Goal: Use online tool/utility: Utilize a website feature to perform a specific function

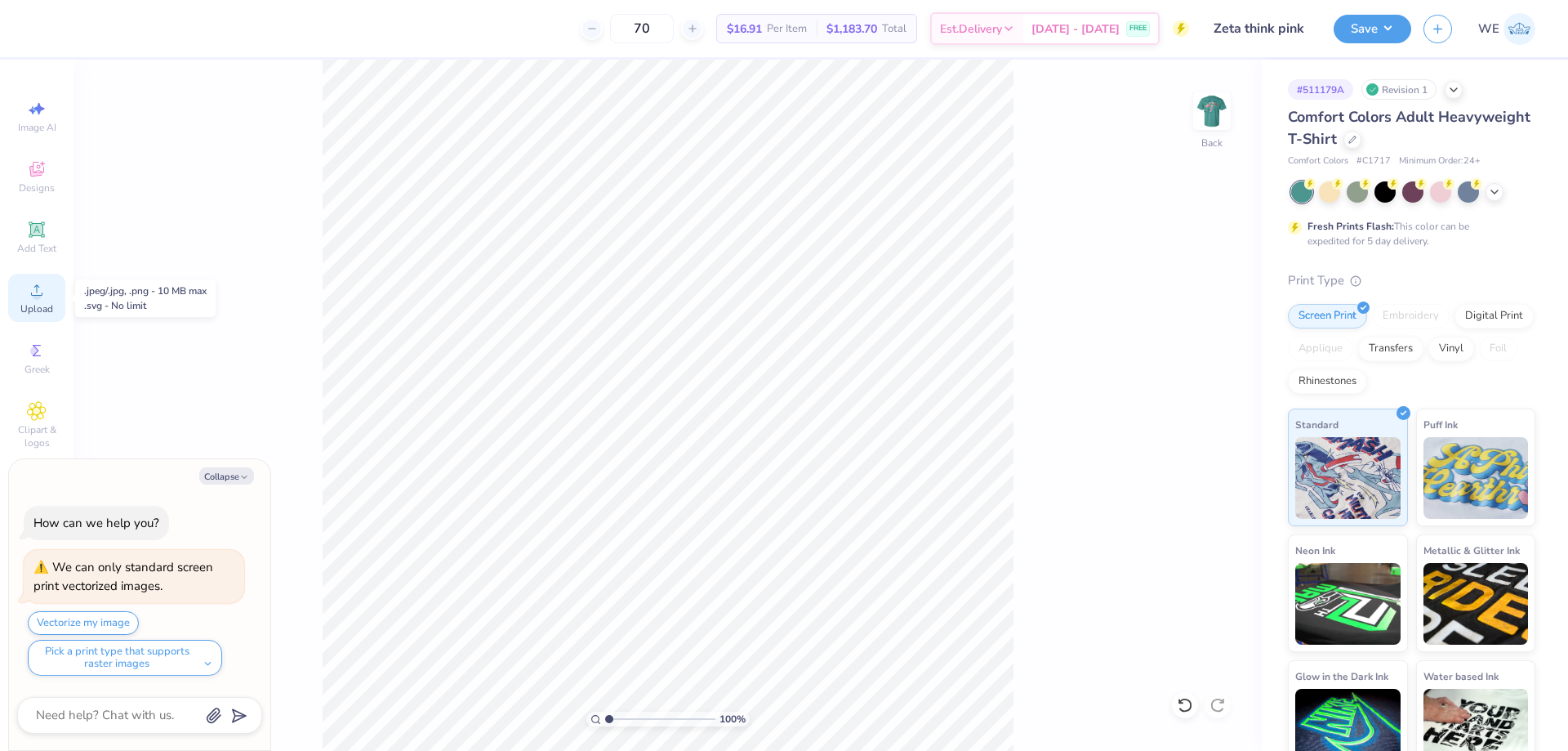
click at [28, 297] on icon at bounding box center [37, 290] width 20 height 20
click at [1214, 110] on img at bounding box center [1212, 111] width 65 height 65
click at [239, 473] on icon "button" at bounding box center [244, 477] width 10 height 10
type textarea "x"
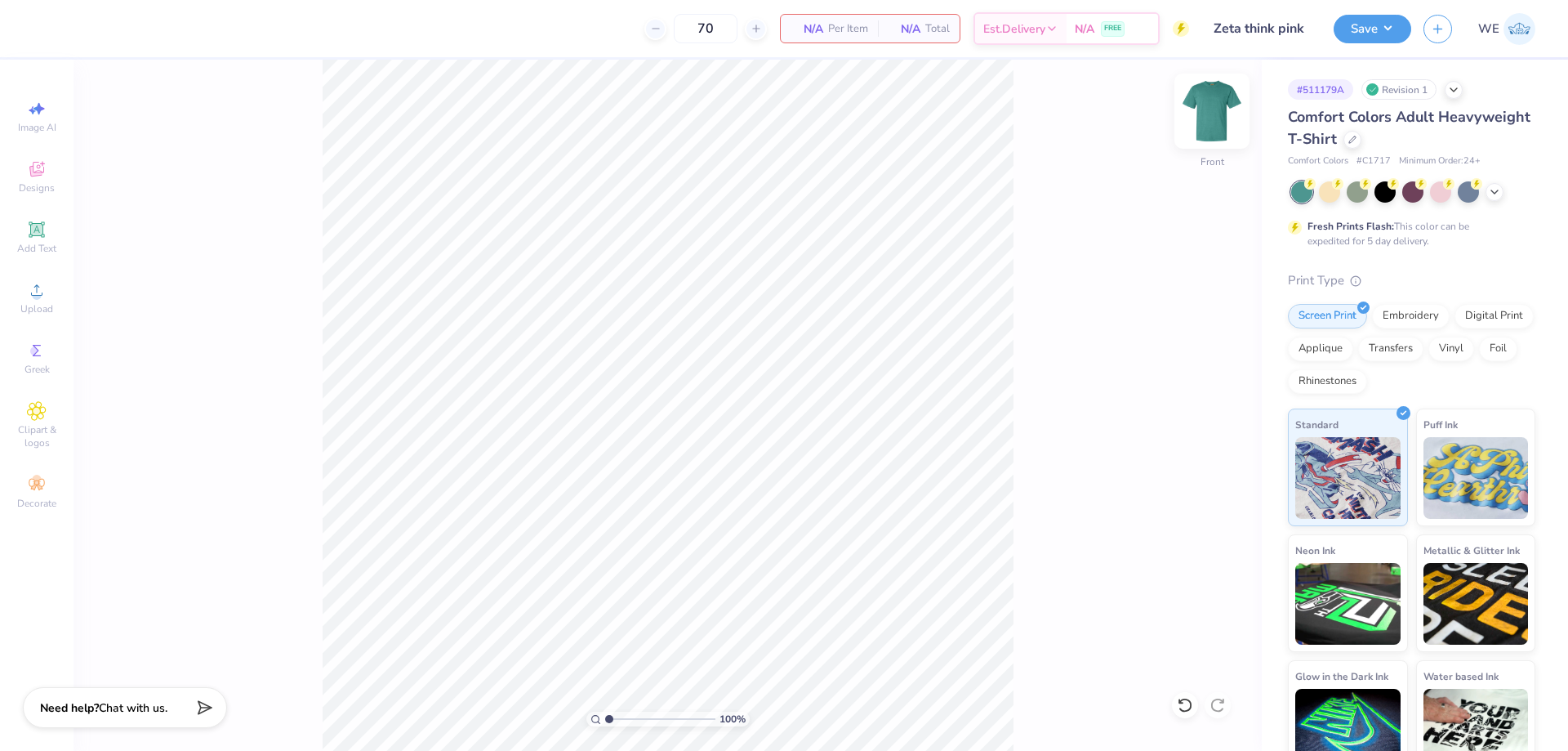
click at [1221, 125] on img at bounding box center [1212, 111] width 65 height 65
click at [40, 297] on circle at bounding box center [36, 295] width 9 height 9
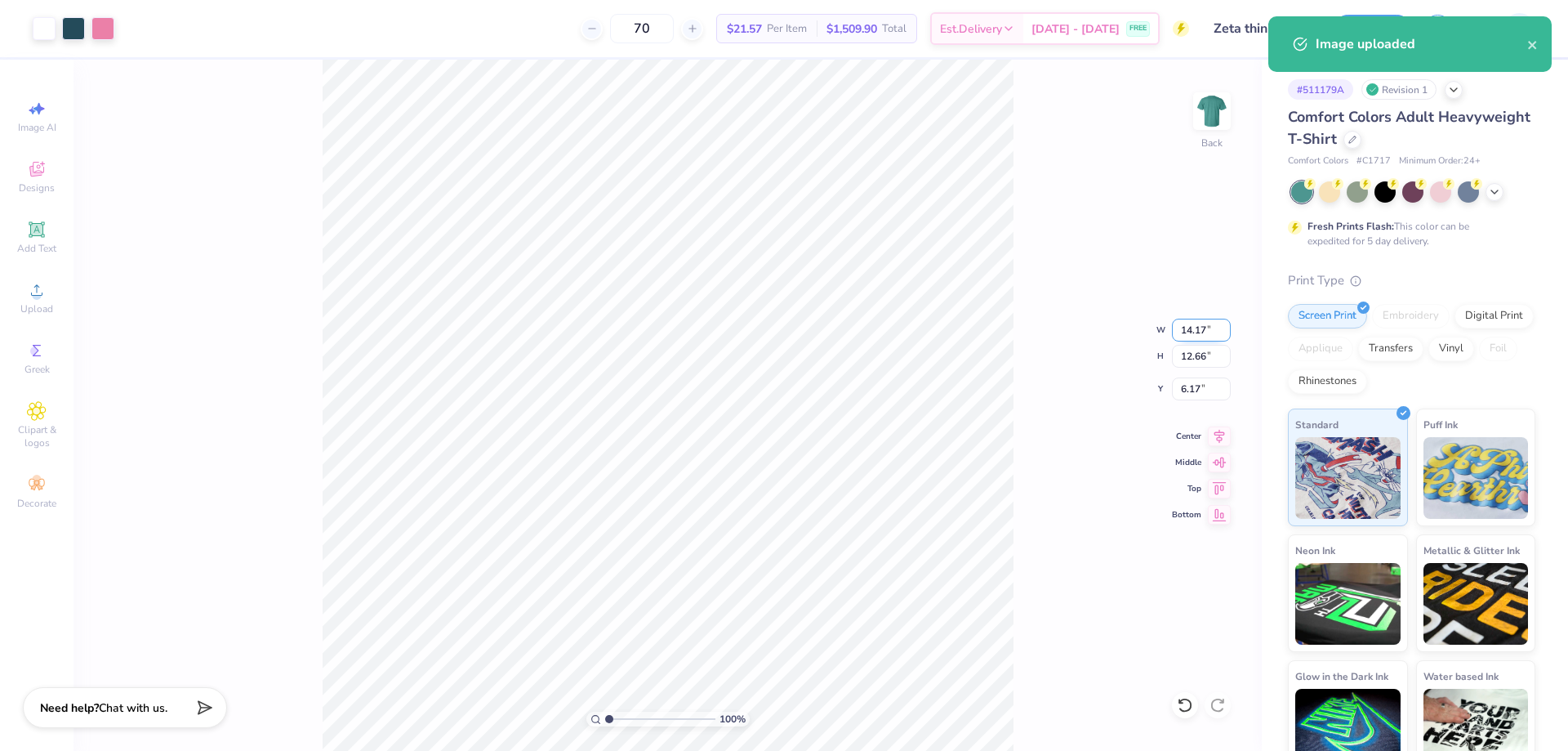
click at [1198, 329] on input "14.17" at bounding box center [1201, 330] width 59 height 23
type input "4.00"
type input "3.57"
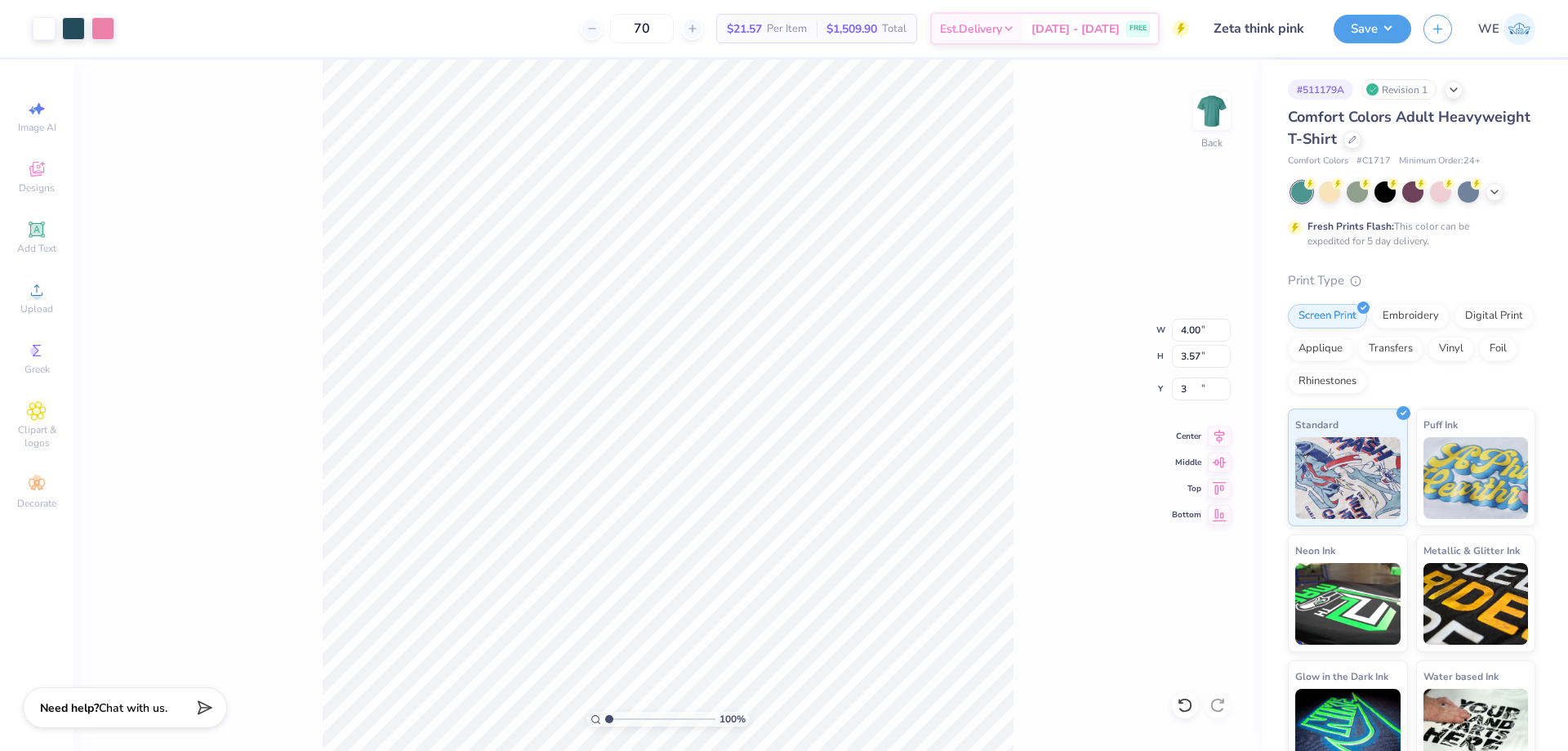
type input "3.00"
click at [1199, 392] on input "3.54" at bounding box center [1201, 389] width 59 height 23
type input "3.00"
click at [1209, 124] on img at bounding box center [1212, 111] width 65 height 65
click at [45, 299] on icon at bounding box center [37, 290] width 20 height 20
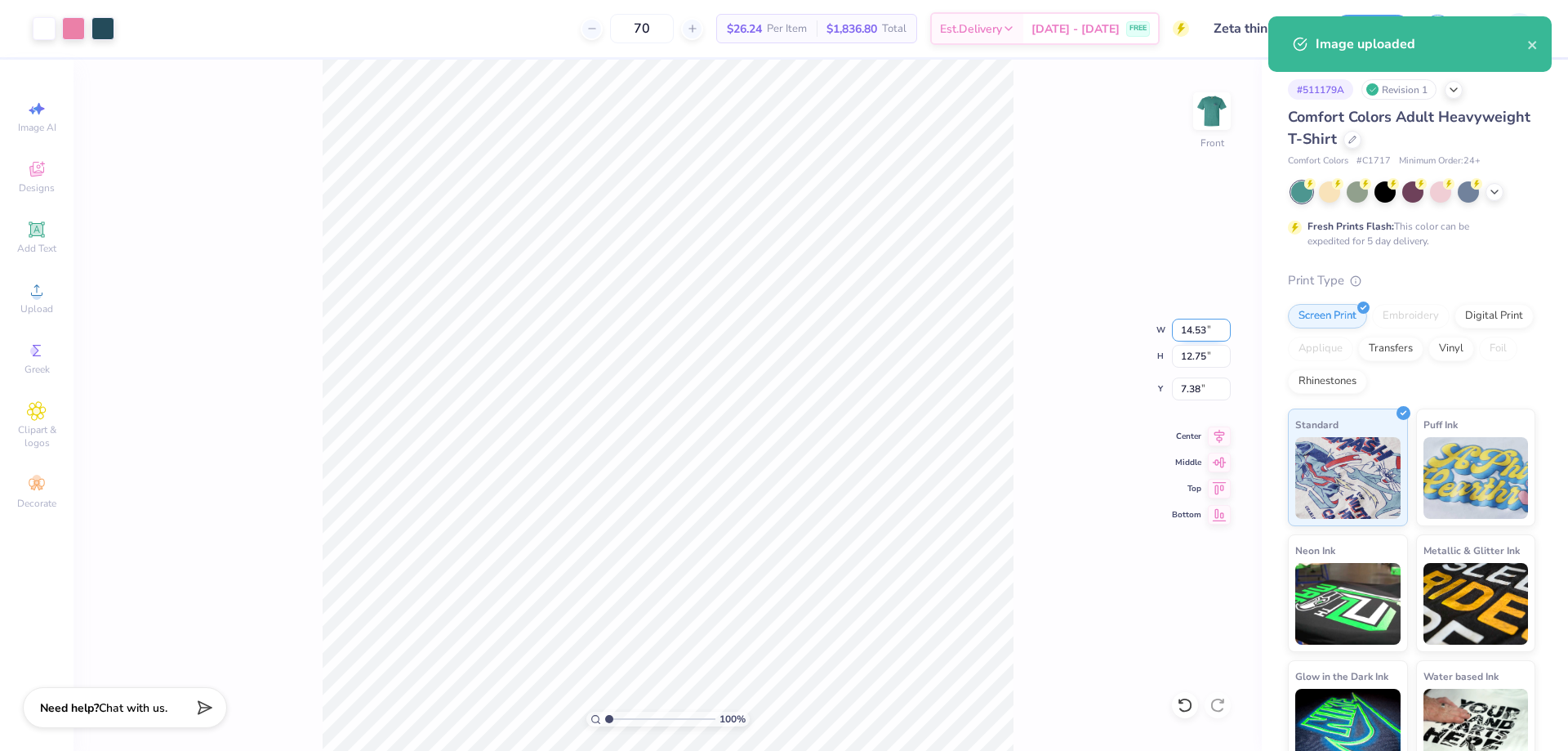
click at [1191, 328] on input "14.53" at bounding box center [1201, 330] width 59 height 23
type input "12"
type input "3"
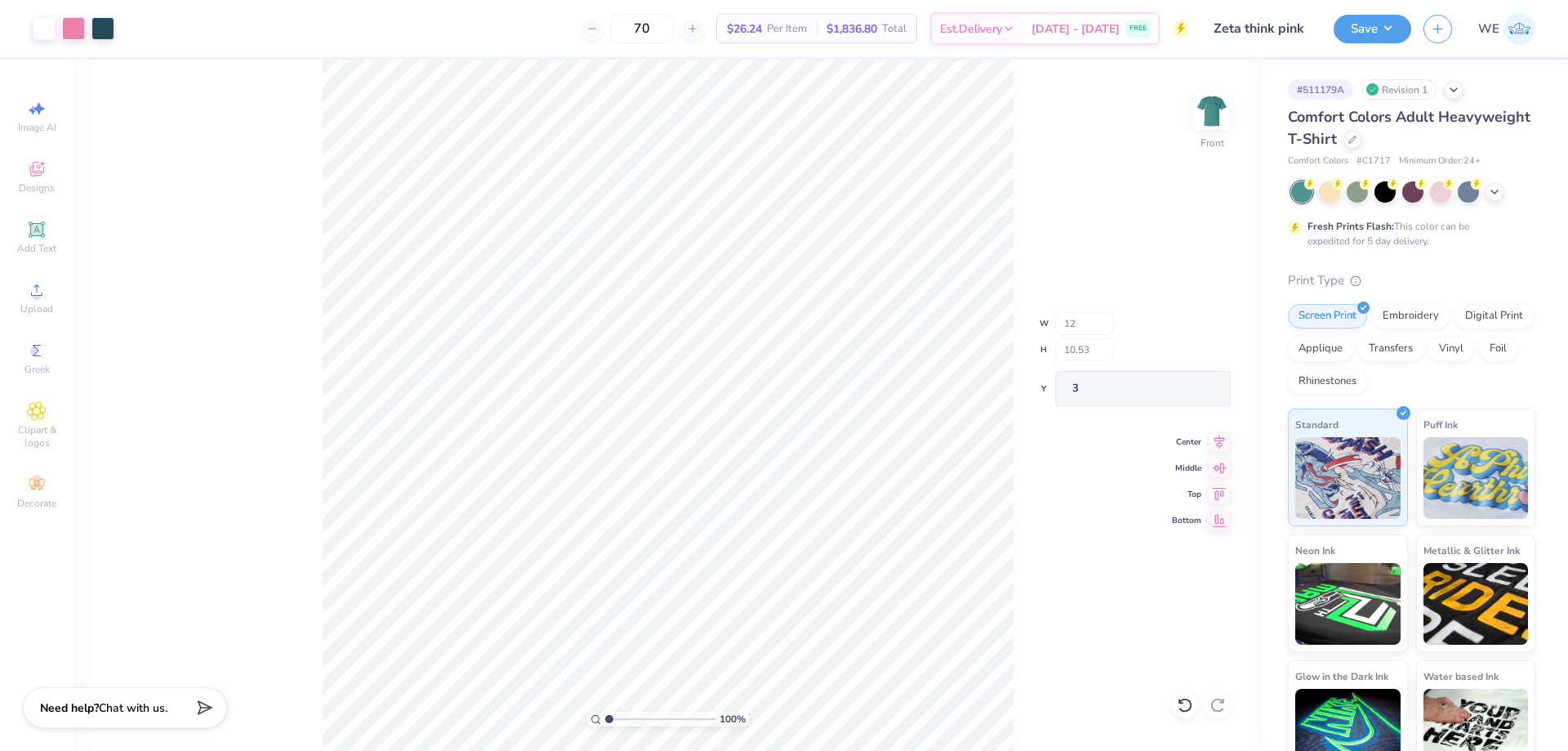
type input "12.00"
type input "10.53"
type input "8.49"
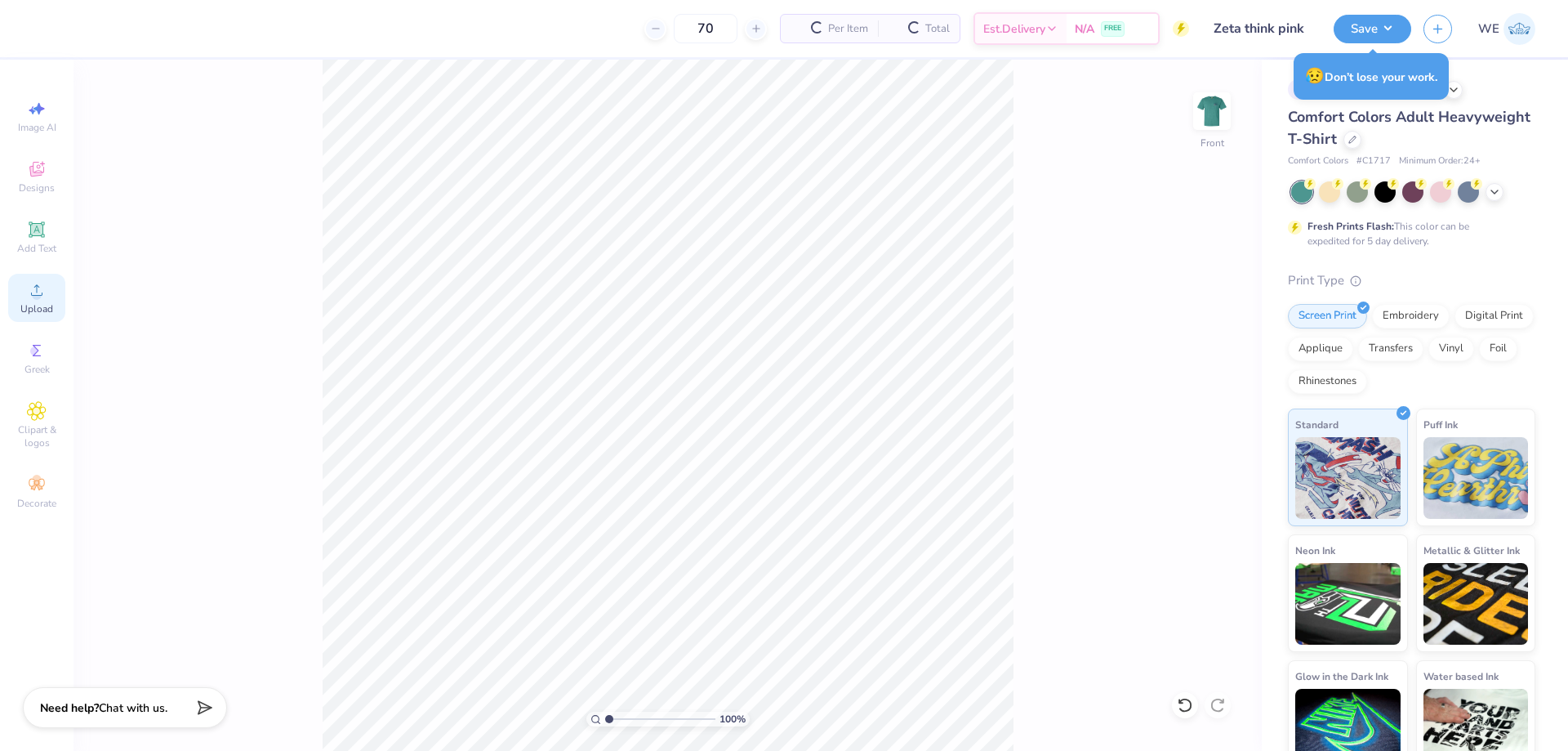
click at [36, 295] on icon at bounding box center [37, 290] width 12 height 12
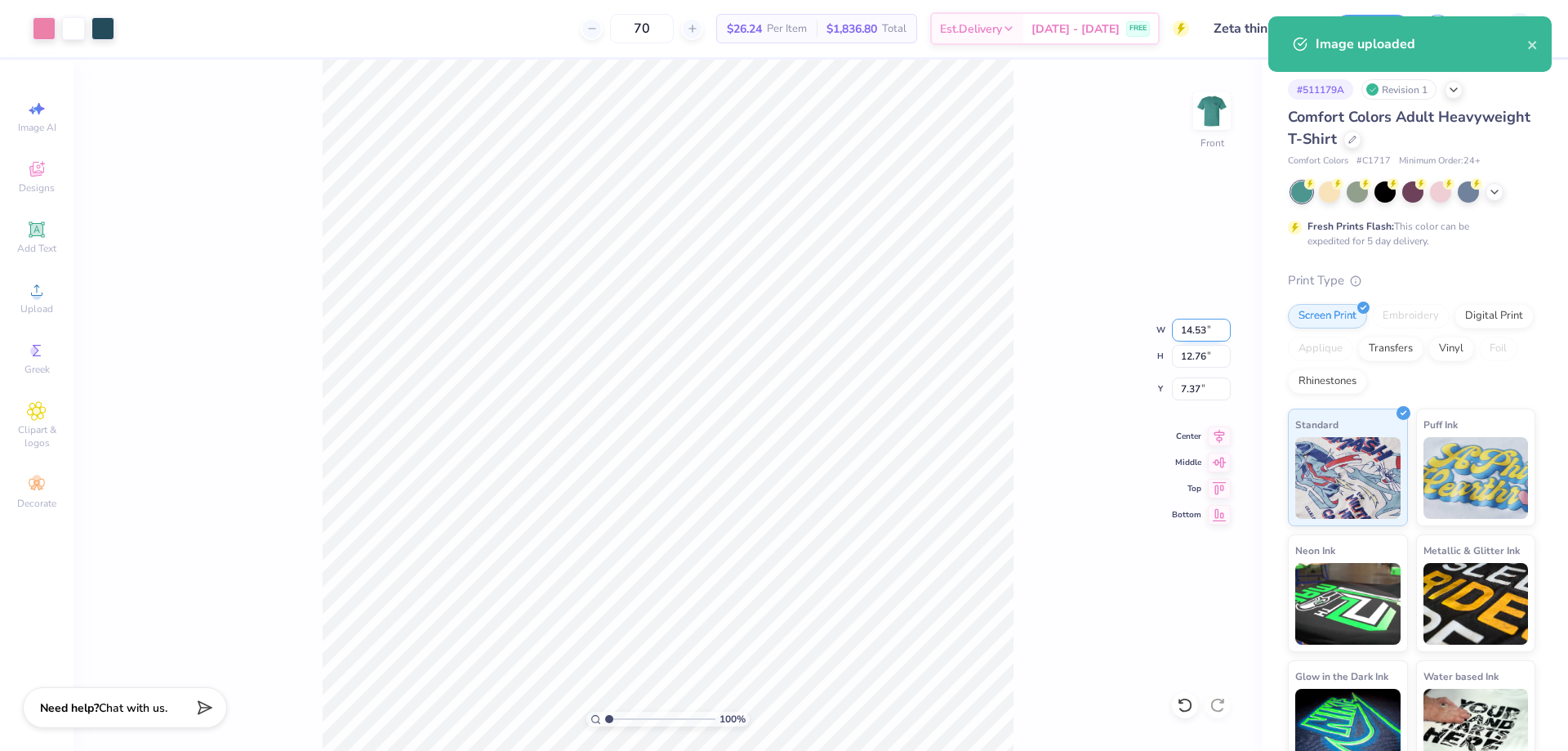
click at [1187, 332] on input "14.53" at bounding box center [1201, 330] width 59 height 23
type input "12"
type input "3"
type input "12.00"
type input "10.54"
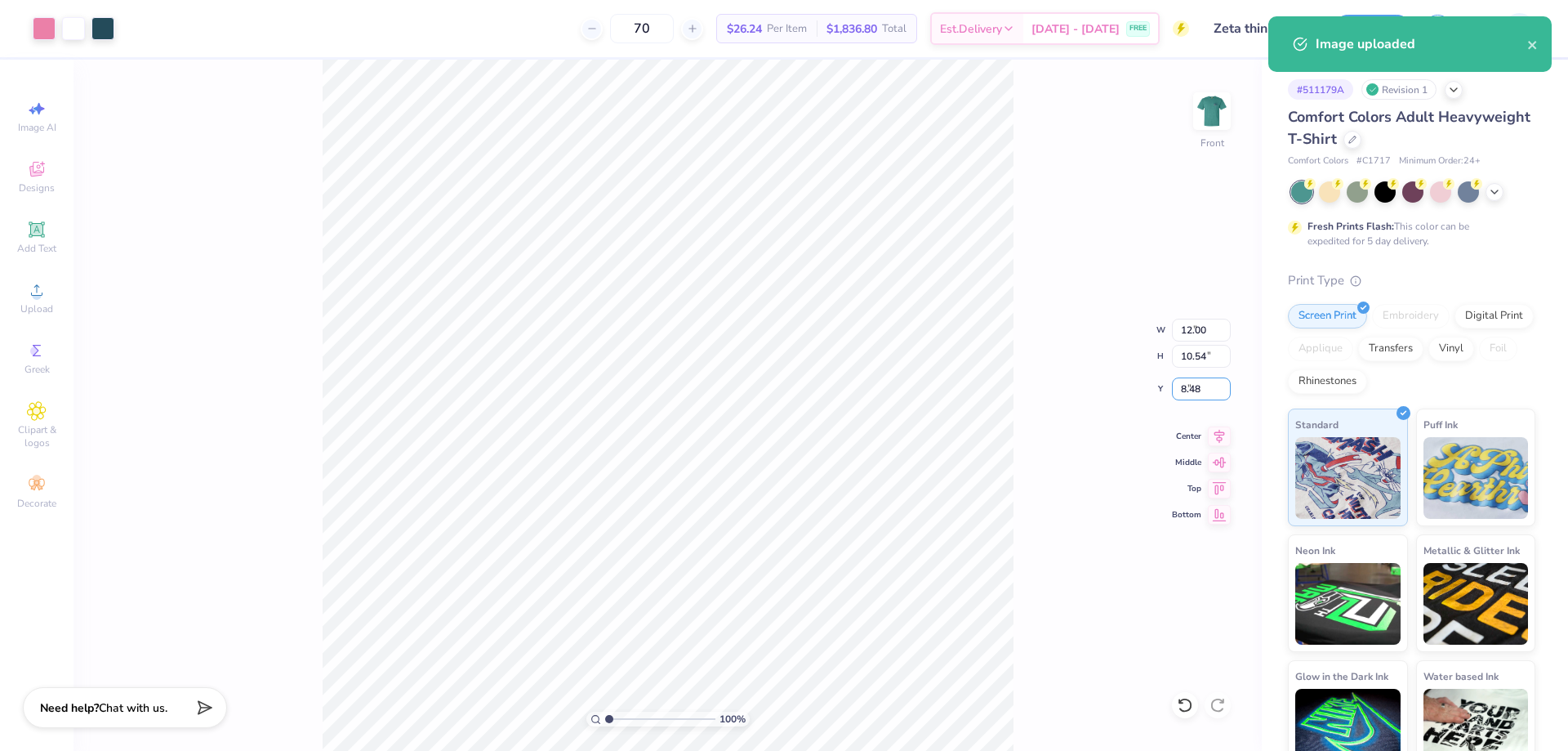
type input "8.48"
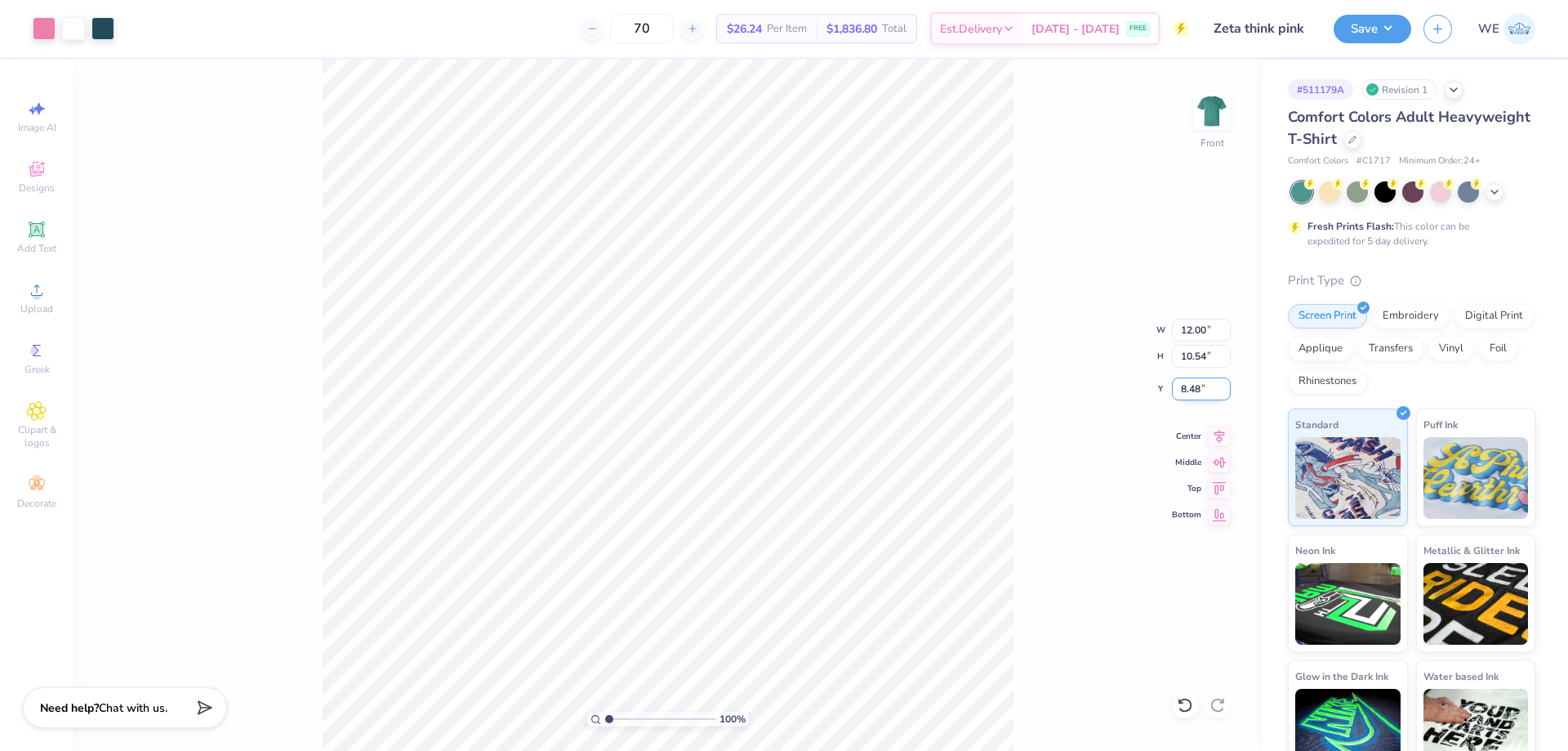
click at [1180, 389] on input "8.48" at bounding box center [1201, 389] width 59 height 23
type input "3.00"
click at [1367, 27] on button "Save" at bounding box center [1373, 26] width 78 height 29
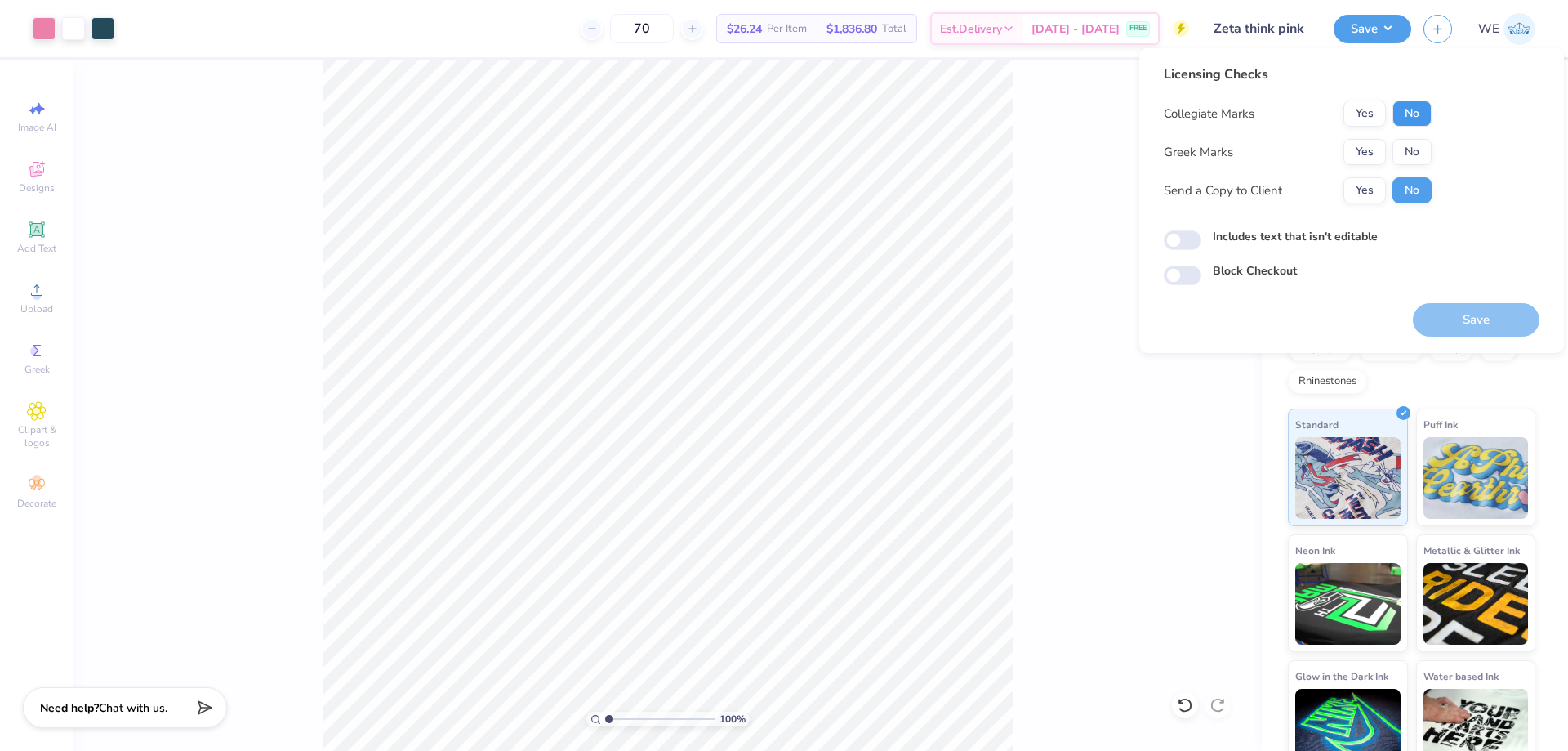
click at [1410, 107] on button "No" at bounding box center [1412, 113] width 39 height 26
click at [1376, 136] on div "Collegiate Marks Yes No Greek Marks Yes No Send a Copy to Client Yes No" at bounding box center [1298, 151] width 268 height 103
click at [1369, 142] on button "Yes" at bounding box center [1365, 152] width 42 height 26
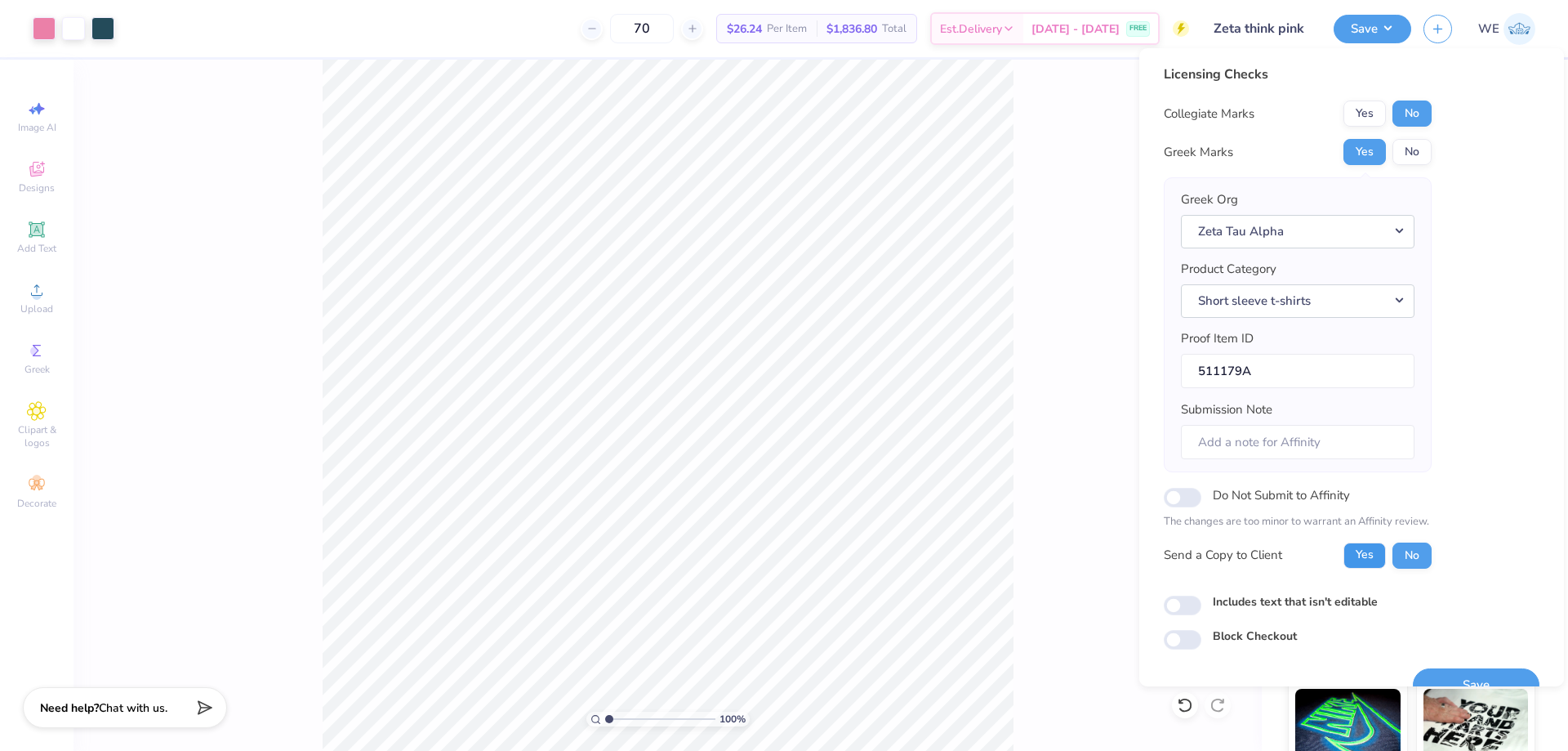
click at [1362, 560] on button "Yes" at bounding box center [1365, 556] width 42 height 26
click at [1168, 605] on input "Includes text that isn't editable" at bounding box center [1182, 605] width 37 height 20
checkbox input "true"
click at [1439, 676] on button "Save" at bounding box center [1476, 685] width 127 height 33
